Goal: Task Accomplishment & Management: Use online tool/utility

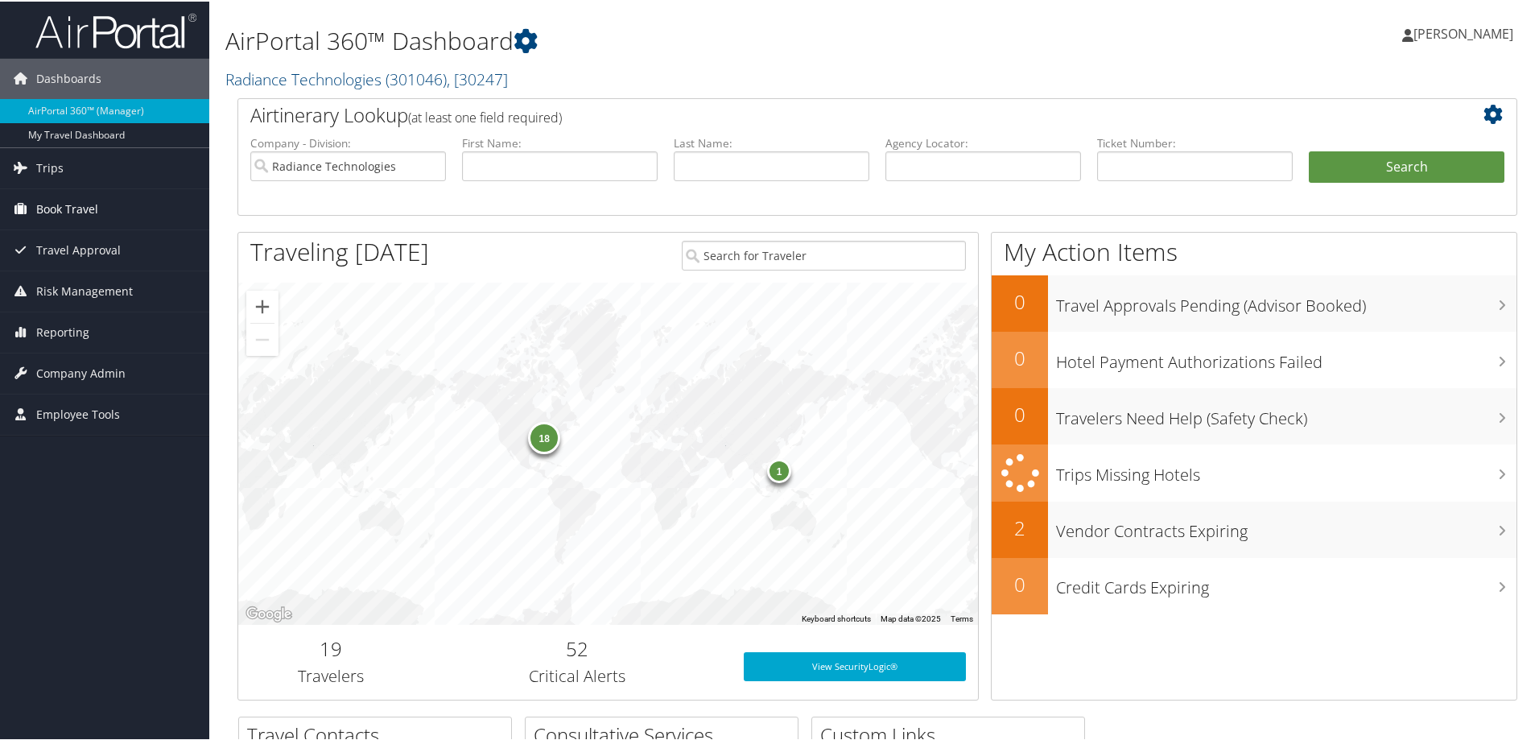
click at [31, 203] on icon at bounding box center [20, 207] width 24 height 24
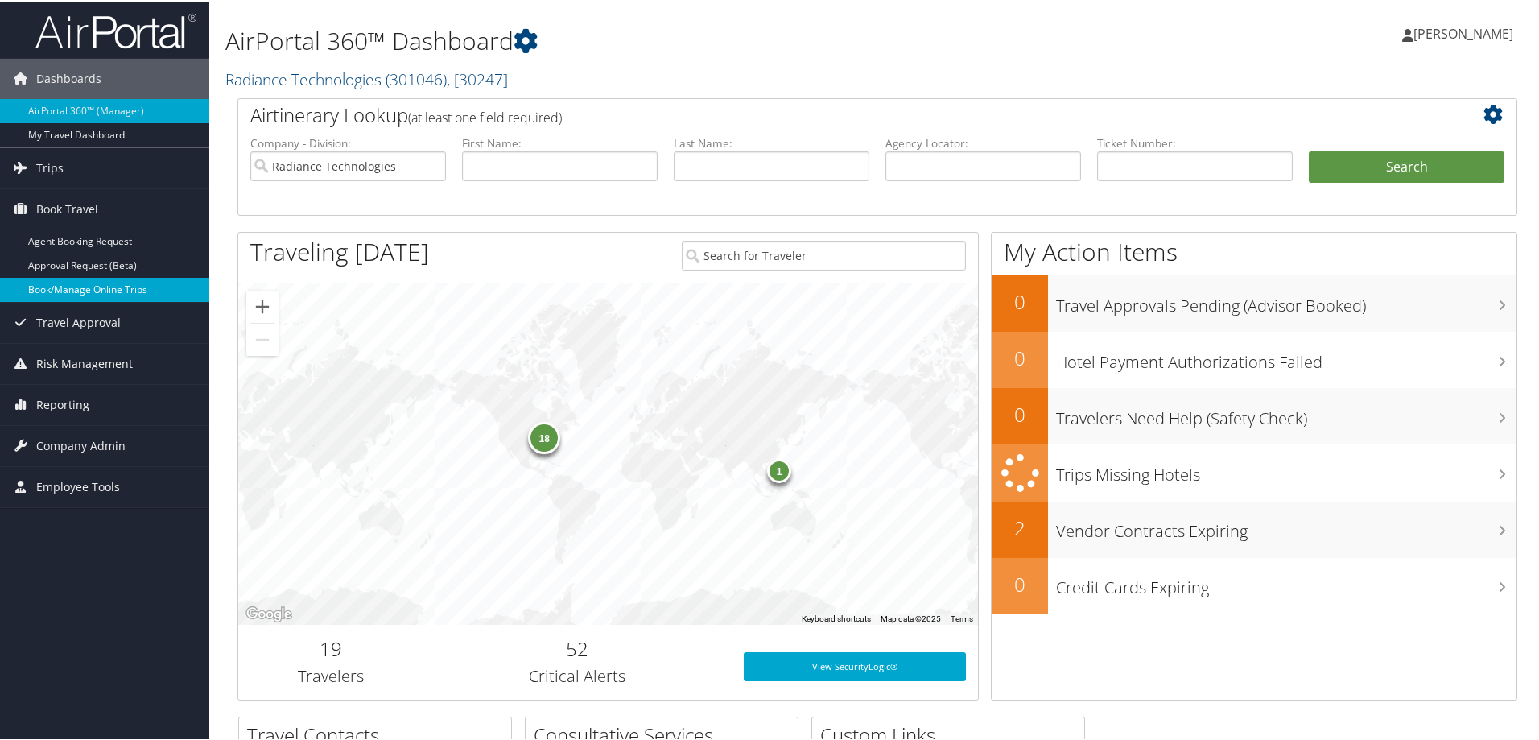
click at [57, 291] on link "Book/Manage Online Trips" at bounding box center [104, 288] width 209 height 24
